Goal: Task Accomplishment & Management: Manage account settings

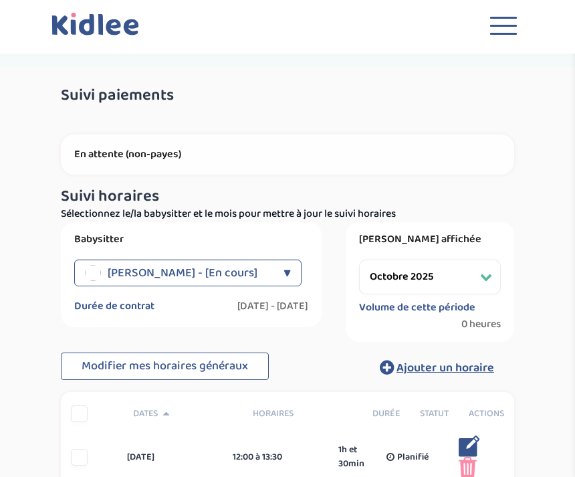
select select "octobre 2025"
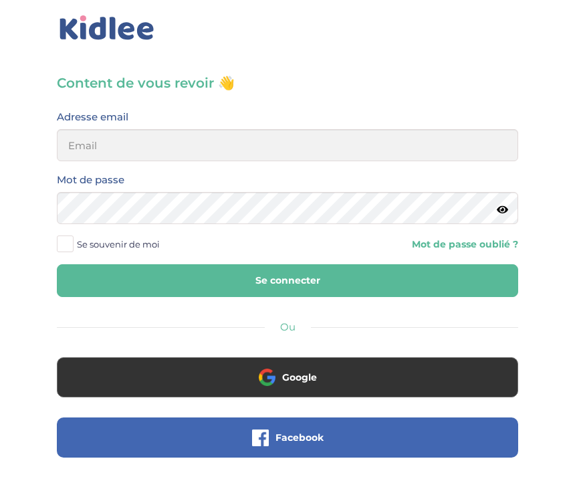
scroll to position [17, 0]
click at [199, 142] on input "email" at bounding box center [287, 145] width 461 height 32
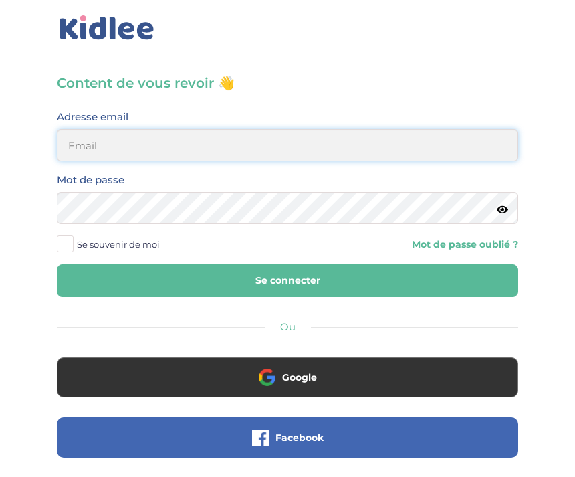
type input "andreaboguifo@yahoo.fr"
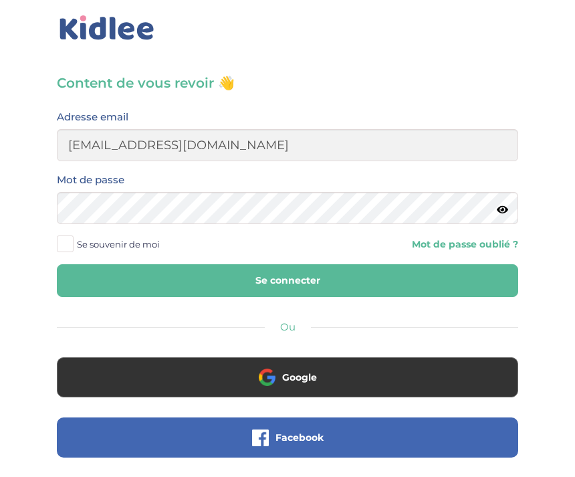
click at [287, 280] on button "Se connecter" at bounding box center [287, 280] width 461 height 33
click at [394, 274] on button "Se connecter" at bounding box center [287, 280] width 461 height 33
click at [414, 281] on button "Se connecter" at bounding box center [287, 280] width 461 height 33
click at [378, 282] on button "Se connecter" at bounding box center [287, 280] width 461 height 33
click at [59, 247] on span at bounding box center [65, 243] width 17 height 17
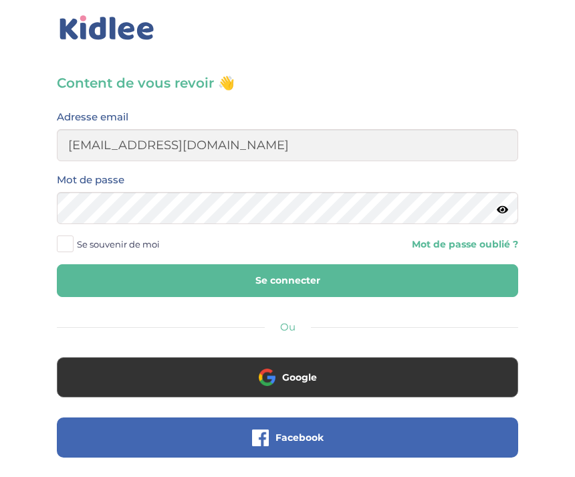
click at [0, 0] on input "Se souvenir de moi" at bounding box center [0, 0] width 0 height 0
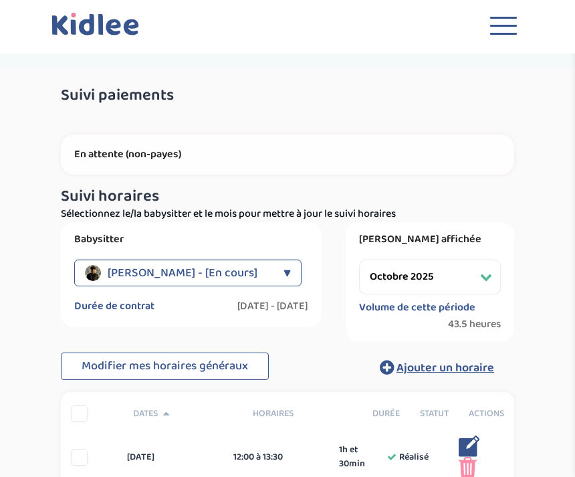
select select "octobre 2025"
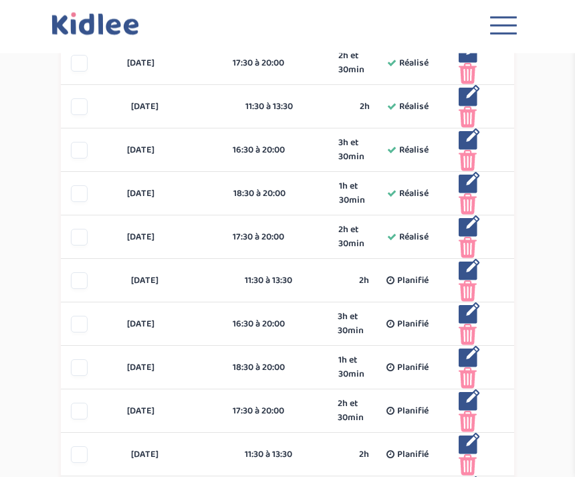
scroll to position [524, 0]
click at [468, 179] on img at bounding box center [468, 182] width 21 height 21
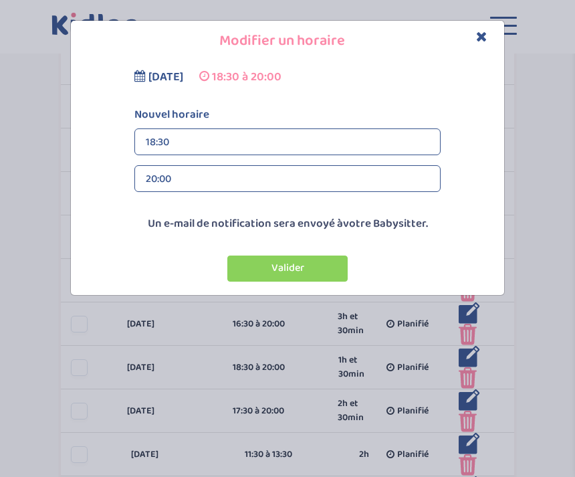
click at [256, 178] on div "20:00" at bounding box center [287, 179] width 283 height 27
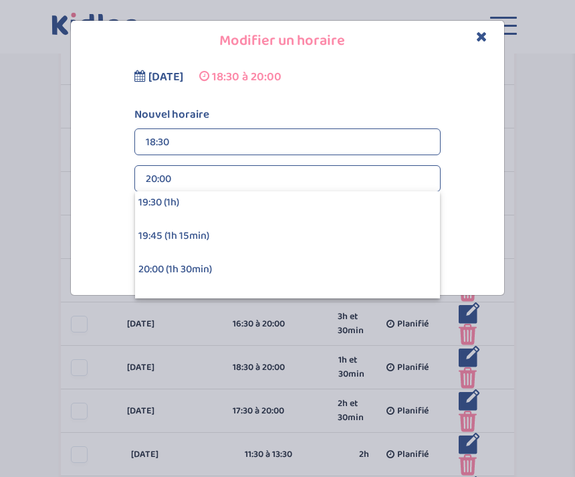
scroll to position [112, 0]
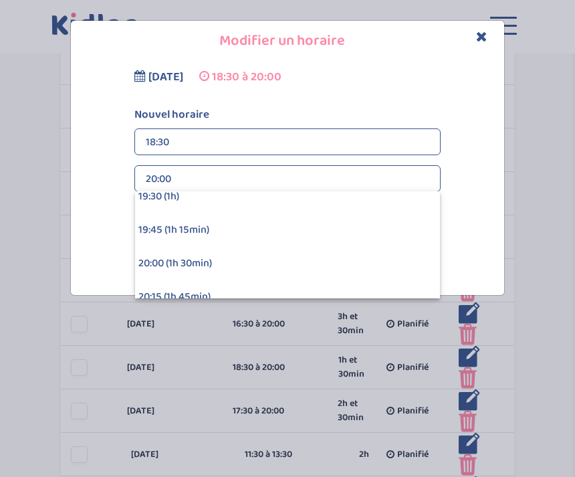
click at [234, 230] on div "19:45 (1h 15min)" at bounding box center [287, 229] width 305 height 33
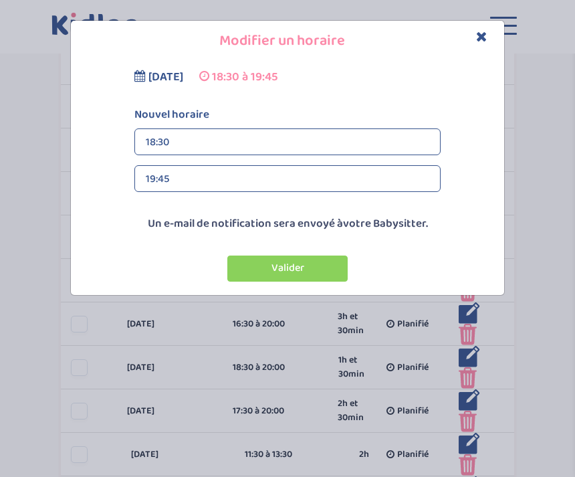
click at [305, 271] on button "Valider" at bounding box center [287, 268] width 120 height 26
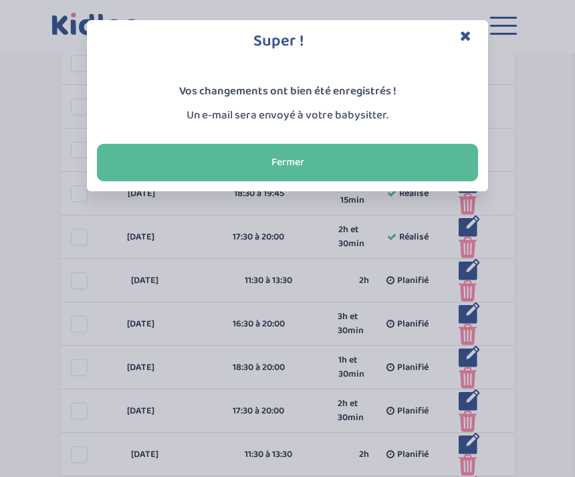
click at [328, 163] on button "Fermer" at bounding box center [287, 162] width 381 height 37
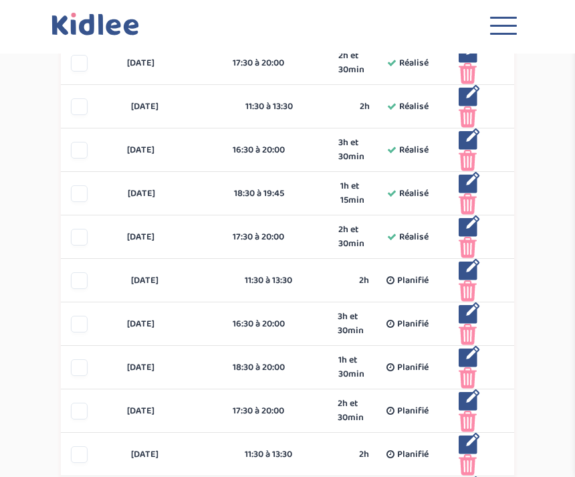
click at [466, 223] on img at bounding box center [468, 225] width 21 height 21
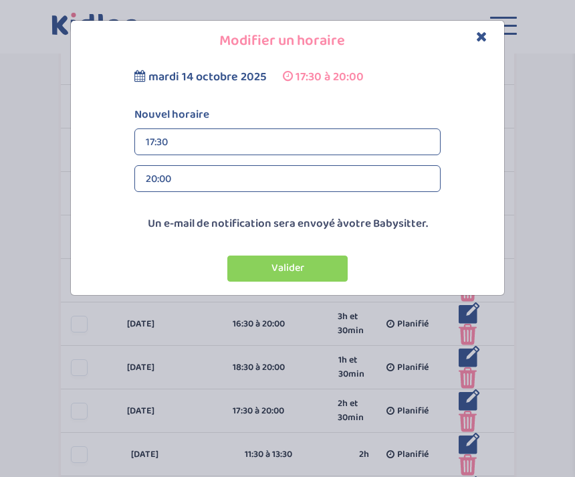
click at [267, 180] on div "20:00" at bounding box center [287, 179] width 283 height 27
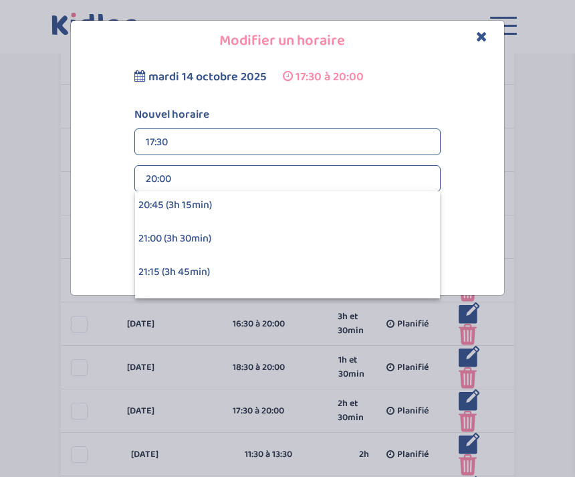
scroll to position [390, 0]
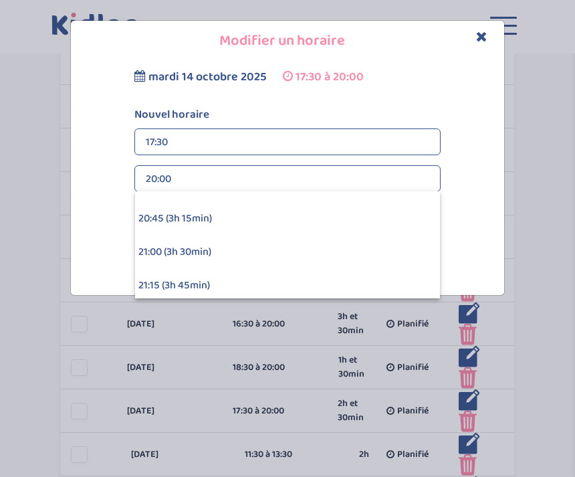
click at [225, 215] on div "20:45 (3h 15min)" at bounding box center [287, 218] width 305 height 33
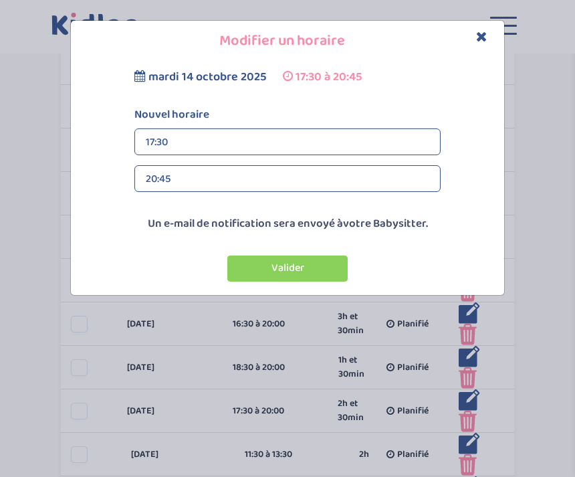
click at [298, 275] on button "Valider" at bounding box center [287, 268] width 120 height 26
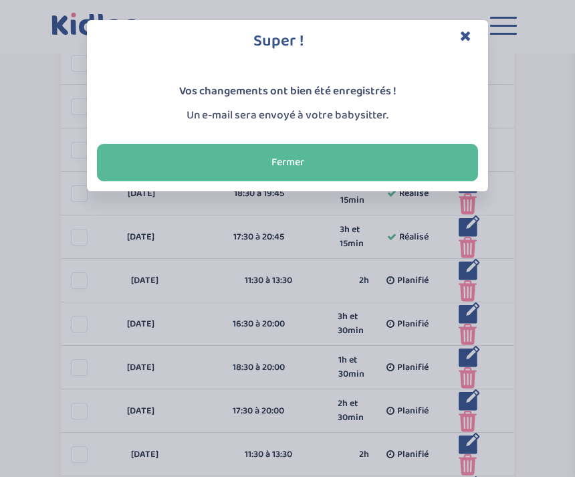
click at [350, 166] on button "Fermer" at bounding box center [287, 162] width 381 height 37
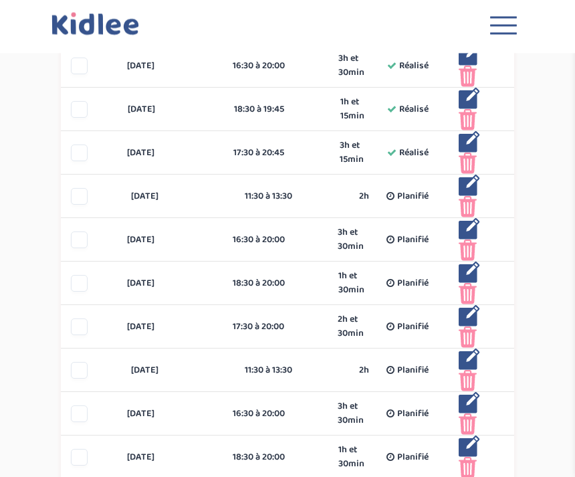
scroll to position [609, 0]
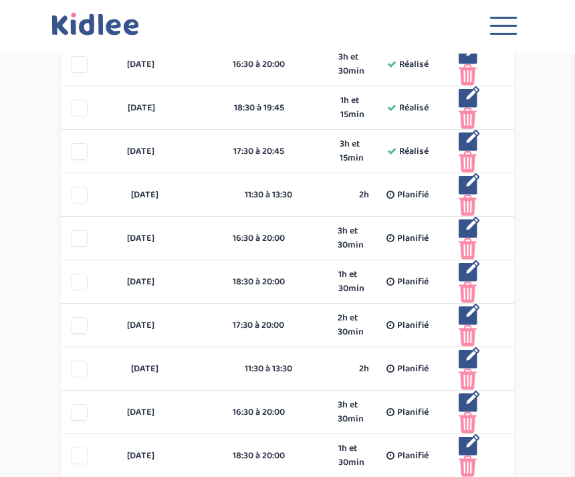
click at [82, 283] on div at bounding box center [79, 281] width 17 height 17
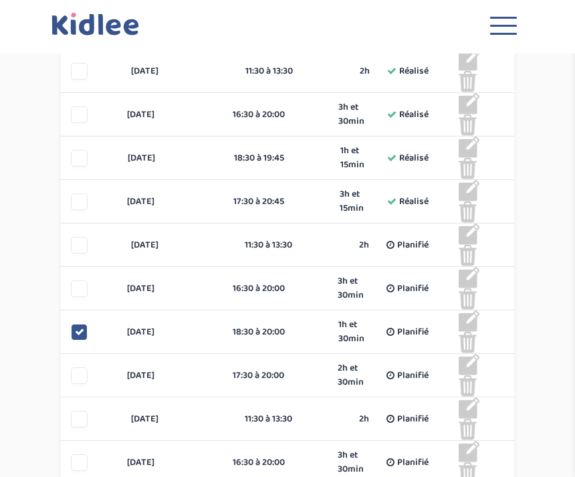
click at [83, 368] on div at bounding box center [79, 375] width 17 height 17
click at [86, 421] on div at bounding box center [79, 418] width 17 height 17
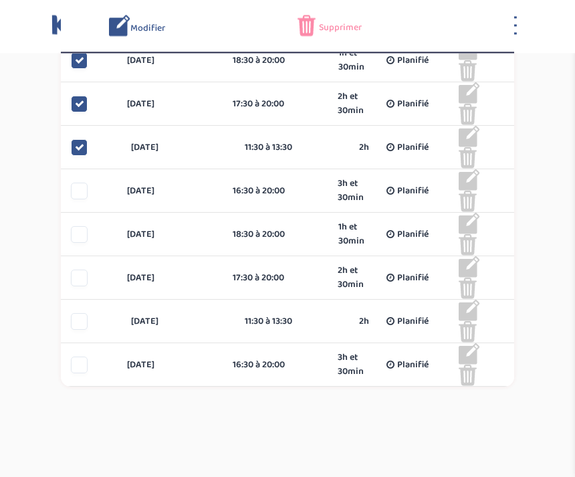
scroll to position [821, 0]
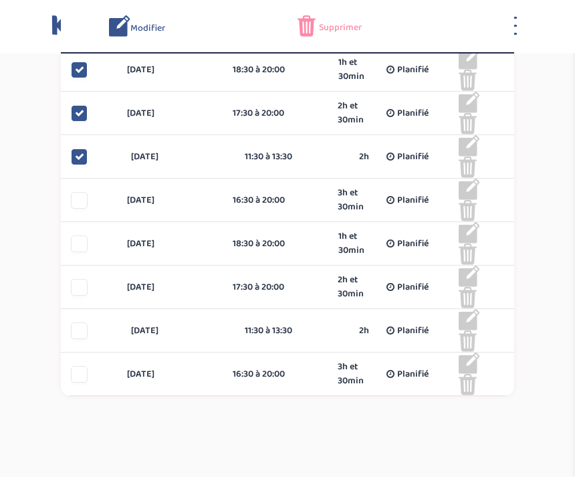
click at [94, 236] on div at bounding box center [89, 243] width 56 height 17
click at [83, 195] on div at bounding box center [79, 200] width 17 height 17
click at [85, 247] on div at bounding box center [79, 243] width 17 height 17
click at [78, 293] on div at bounding box center [79, 287] width 17 height 17
click at [84, 328] on div at bounding box center [79, 330] width 17 height 17
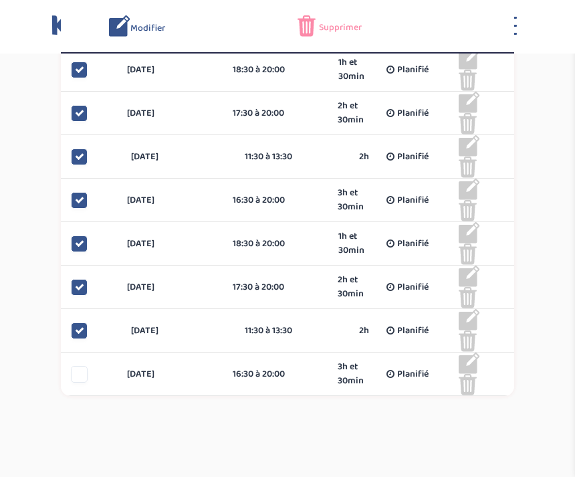
click at [87, 368] on div at bounding box center [79, 374] width 17 height 17
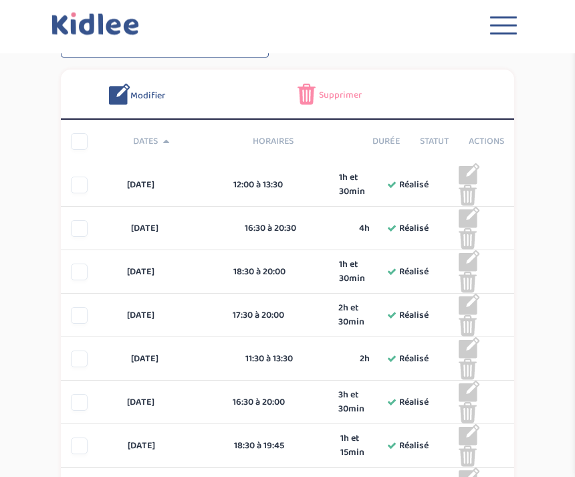
click at [308, 96] on img at bounding box center [306, 94] width 18 height 21
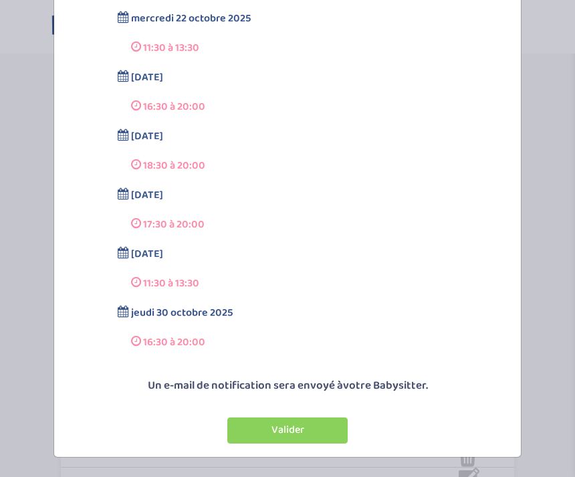
scroll to position [225, 0]
click at [305, 428] on button "Valider" at bounding box center [287, 431] width 120 height 26
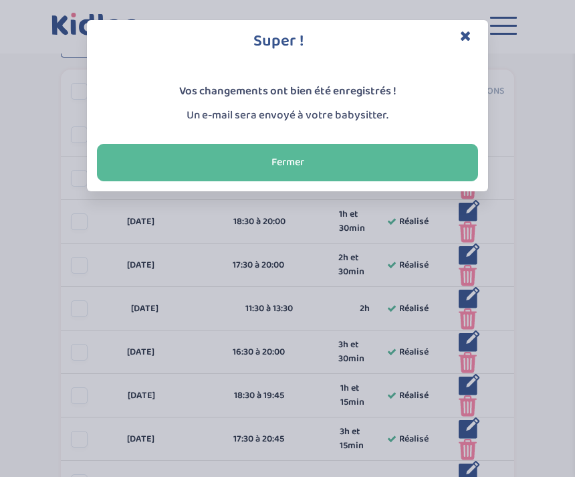
click at [333, 162] on button "Fermer" at bounding box center [287, 162] width 381 height 37
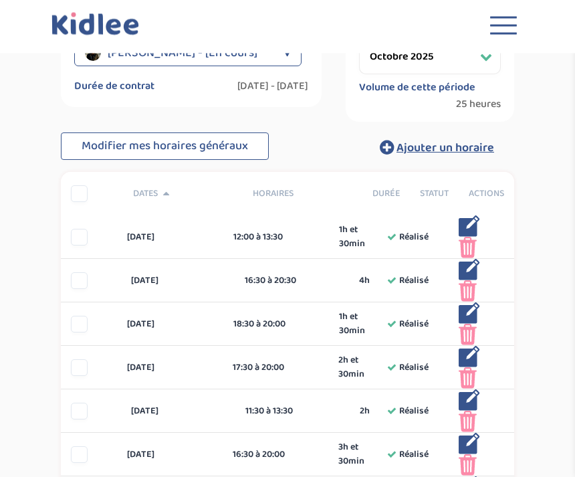
scroll to position [221, 0]
